Goal: Information Seeking & Learning: Learn about a topic

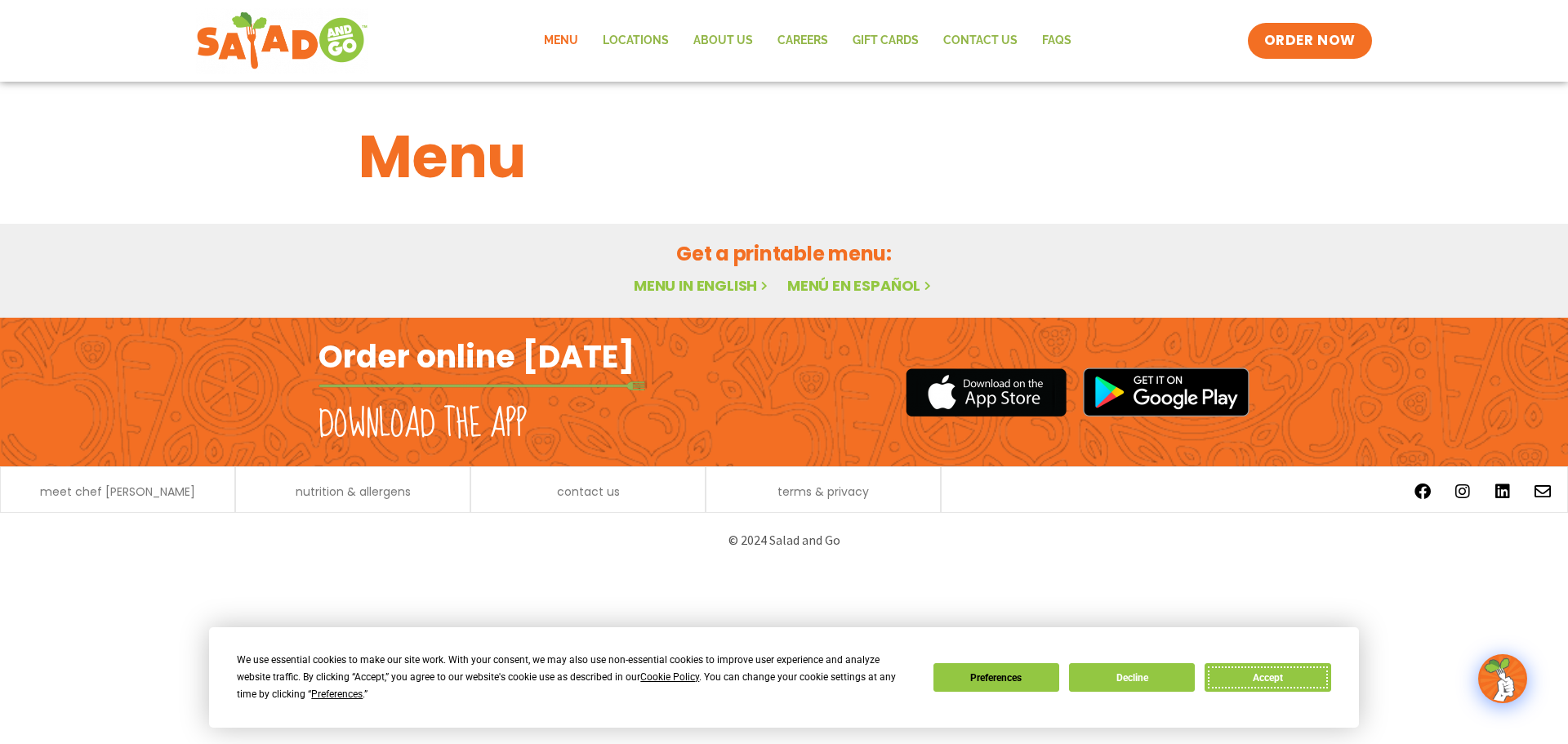
click at [1230, 674] on button "Accept" at bounding box center [1267, 677] width 126 height 29
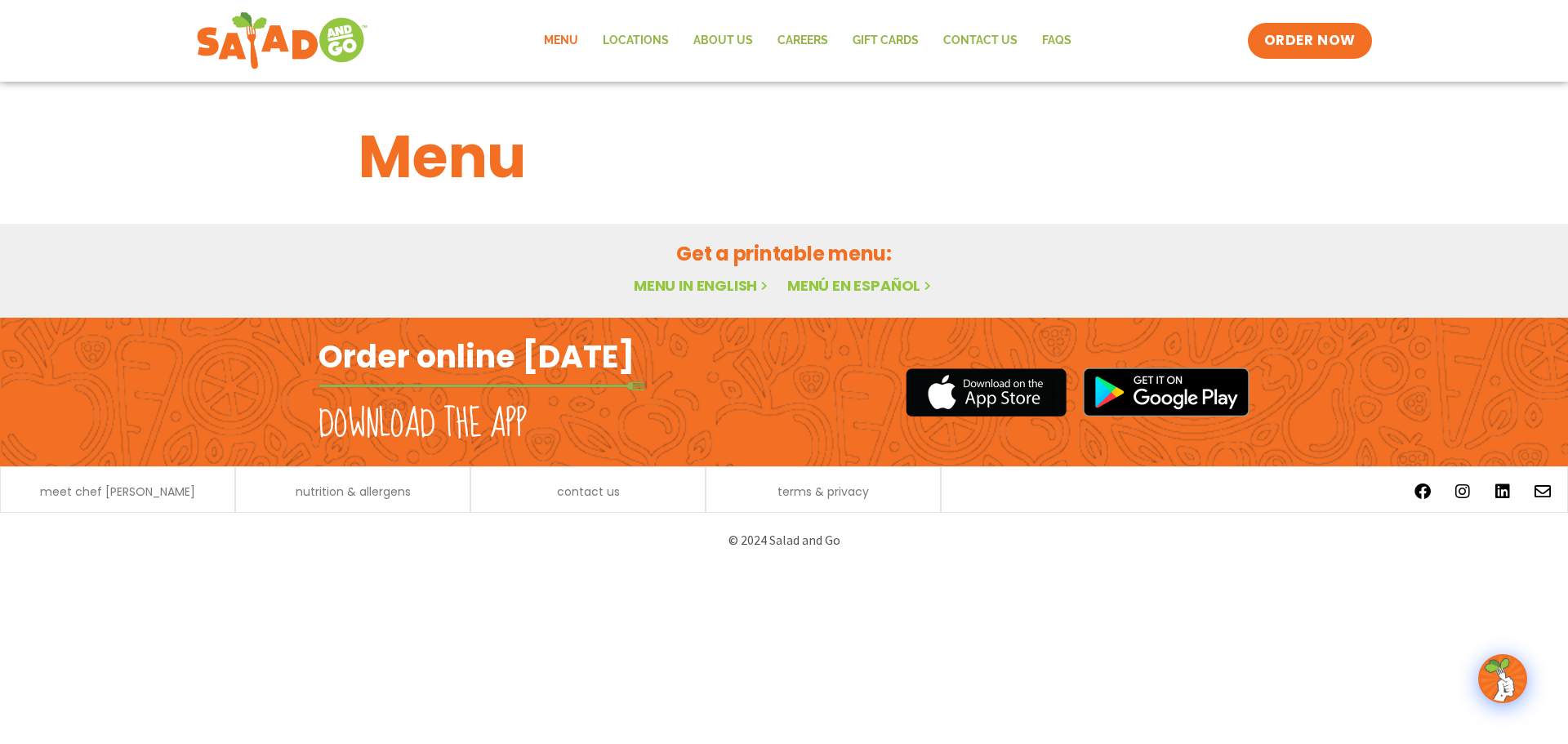
click at [562, 41] on link "Menu" at bounding box center [562, 41] width 59 height 37
click at [698, 286] on link "Menu in English" at bounding box center [703, 285] width 138 height 20
drag, startPoint x: 488, startPoint y: 122, endPoint x: 410, endPoint y: 207, distance: 115.4
click at [487, 136] on h1 "Menu" at bounding box center [784, 156] width 851 height 88
click at [437, 148] on h1 "Menu" at bounding box center [784, 156] width 851 height 88
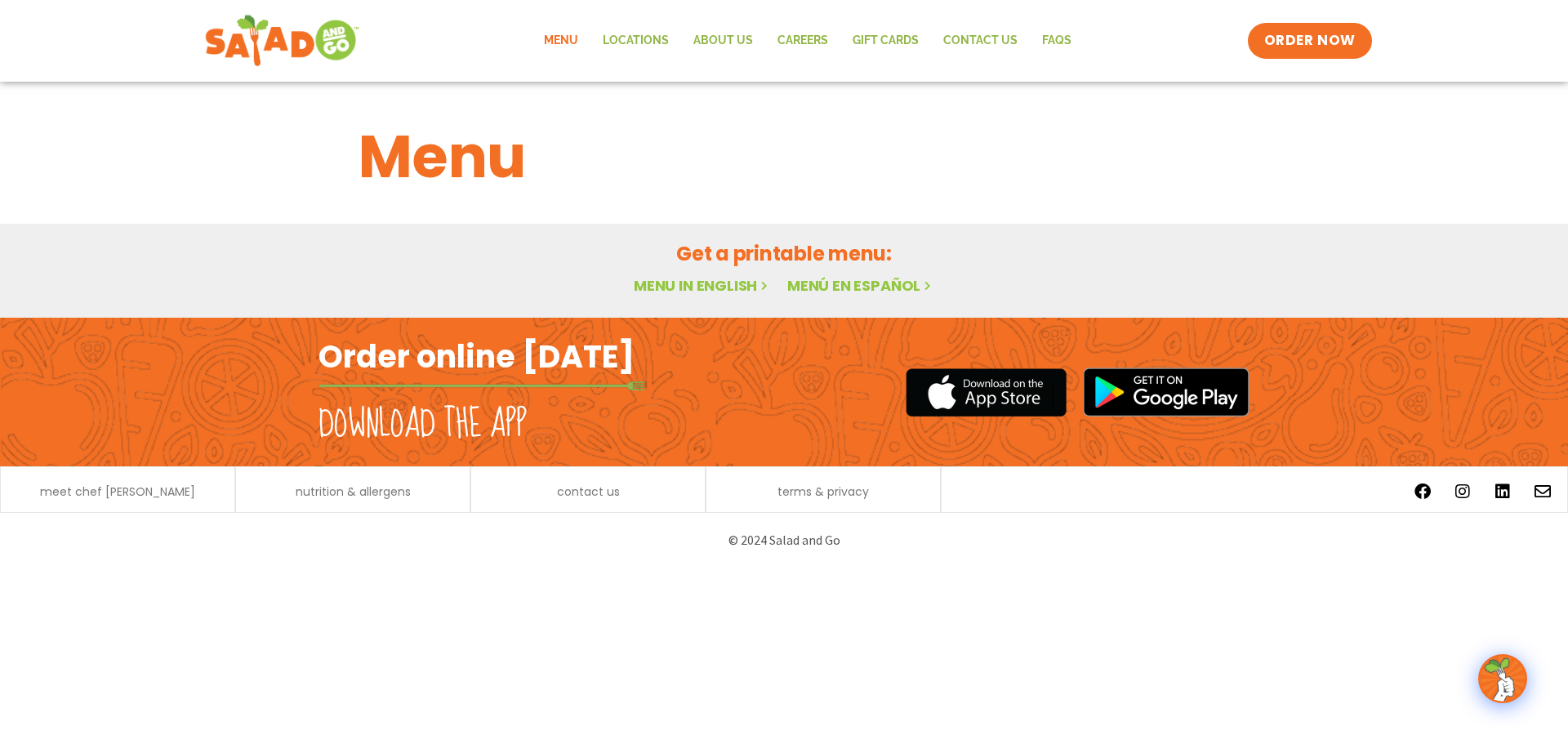
click at [293, 49] on img at bounding box center [282, 41] width 155 height 59
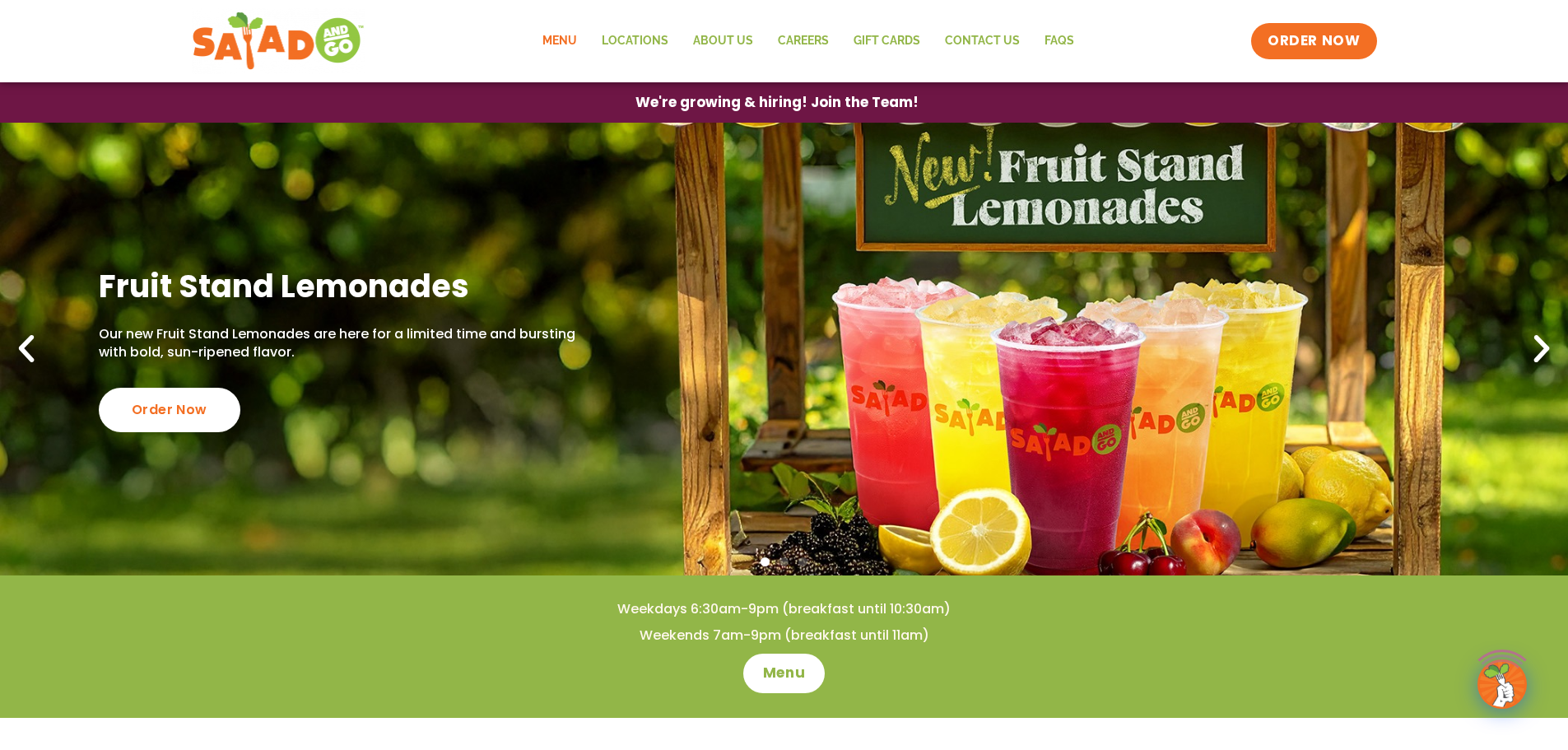
click at [553, 48] on link "Menu" at bounding box center [560, 41] width 60 height 37
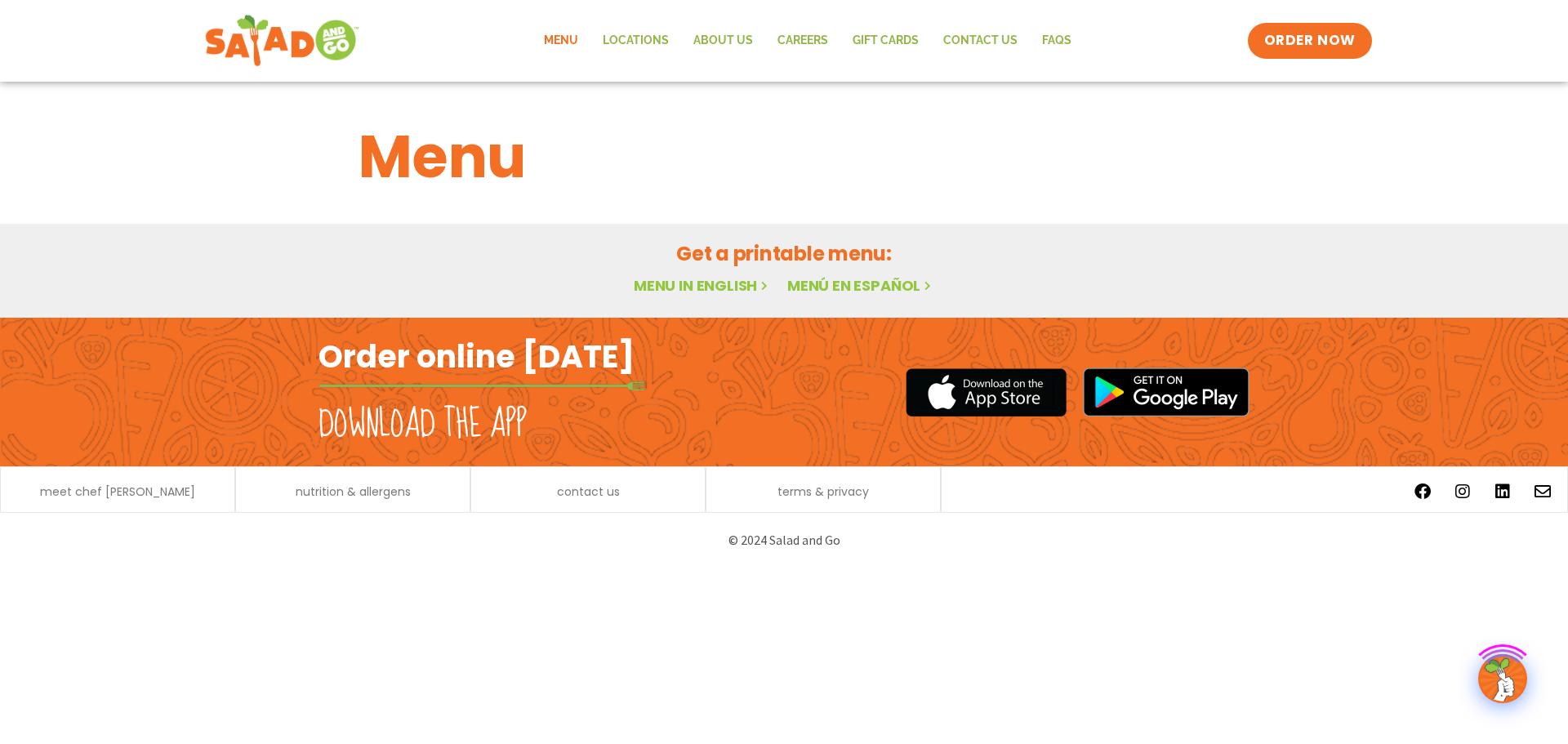
click at [321, 36] on img at bounding box center [282, 41] width 155 height 59
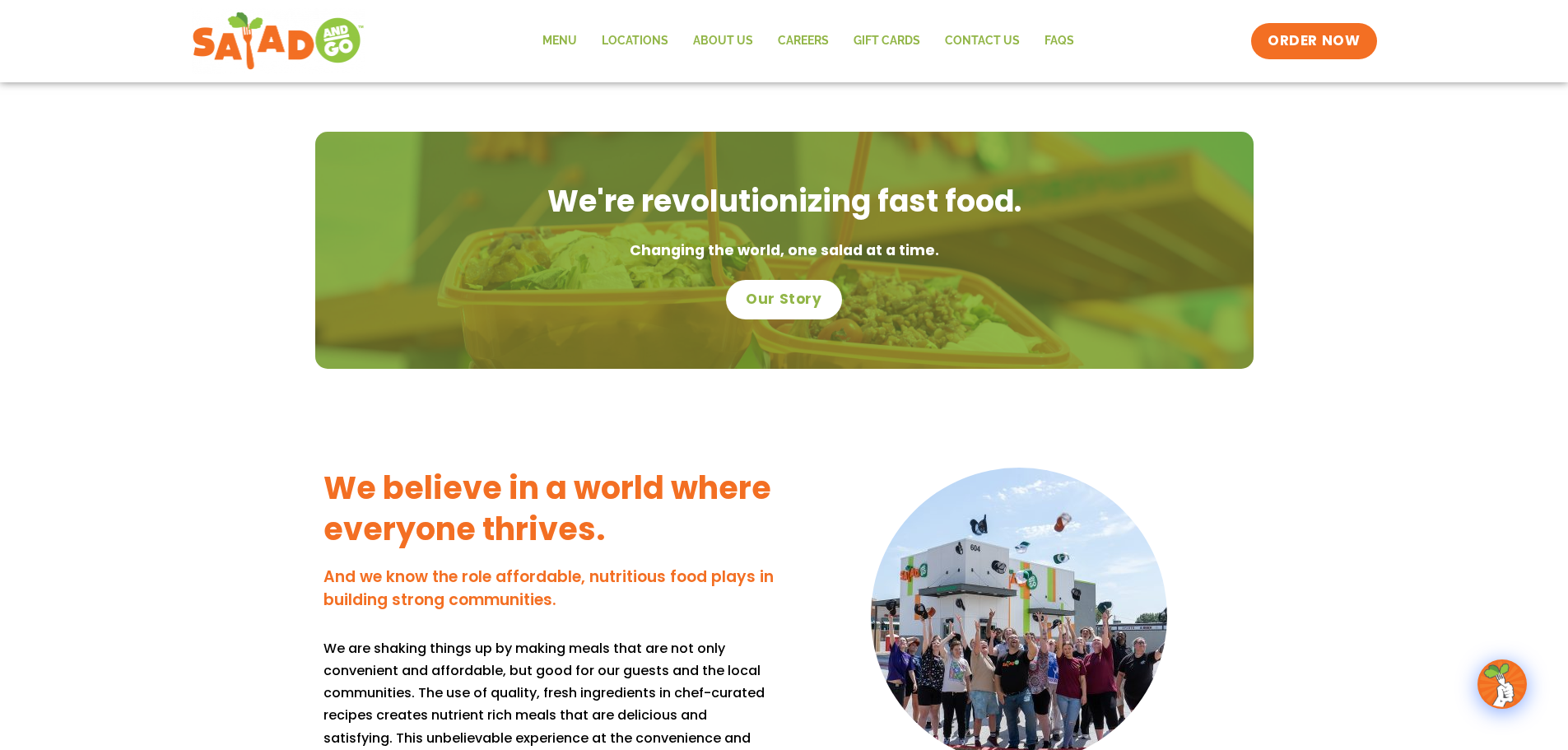
scroll to position [365, 0]
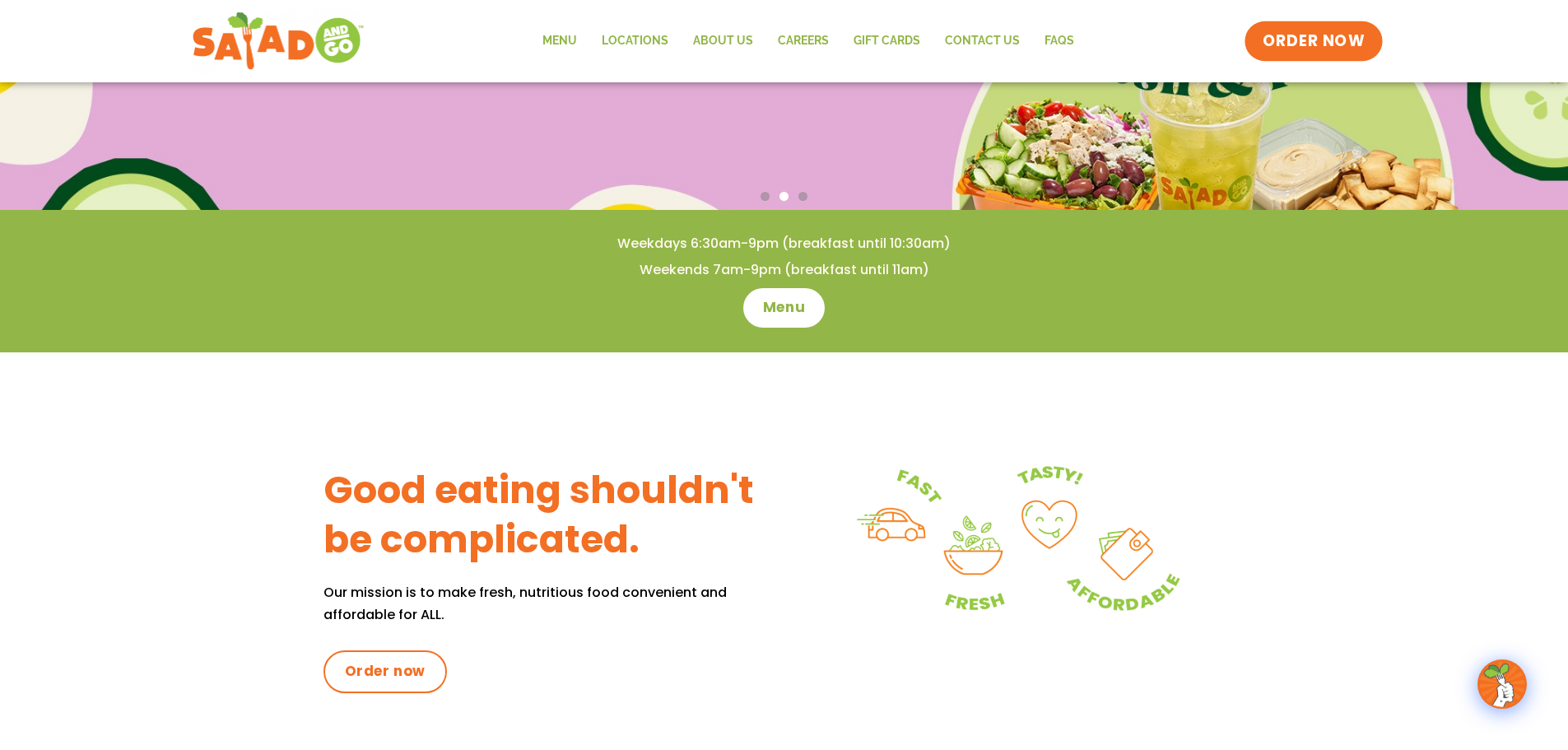
click at [1324, 25] on link "ORDER NOW" at bounding box center [1314, 41] width 139 height 39
